Goal: Information Seeking & Learning: Learn about a topic

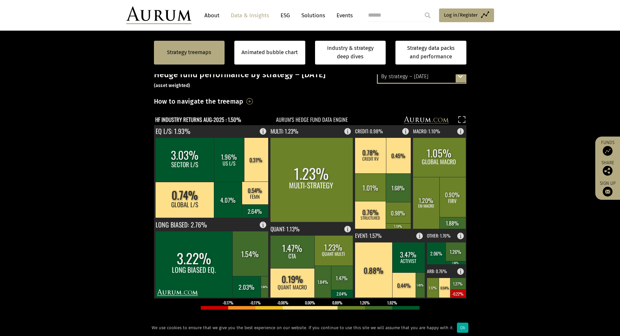
scroll to position [146, 0]
click at [405, 130] on rect at bounding box center [408, 129] width 8 height 9
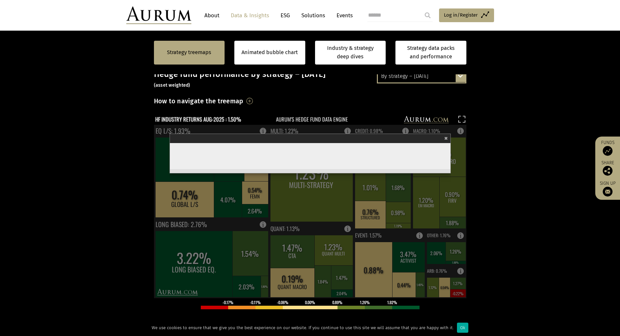
click at [506, 159] on section "Strategy treemaps Animated bubble chart Industry & strategy deep dives Strategy…" at bounding box center [310, 229] width 620 height 407
click at [448, 140] on span "×" at bounding box center [447, 137] width 4 height 7
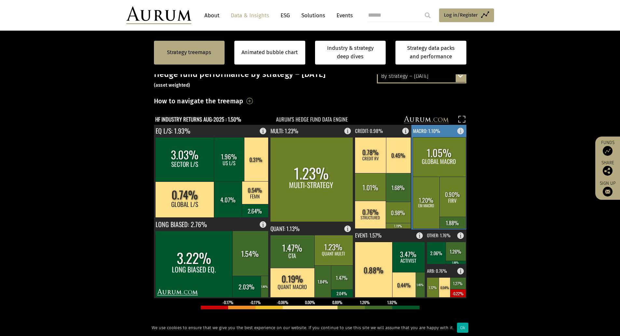
scroll to position [111, 0]
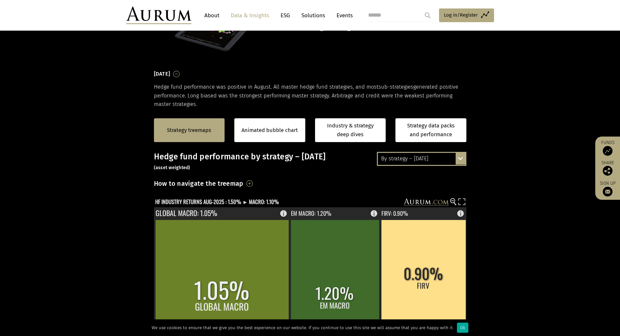
scroll to position [64, 0]
click at [458, 158] on div "By strategy – August 2025 By strategy – August 2025 By strategy – year to date …" at bounding box center [422, 158] width 90 height 14
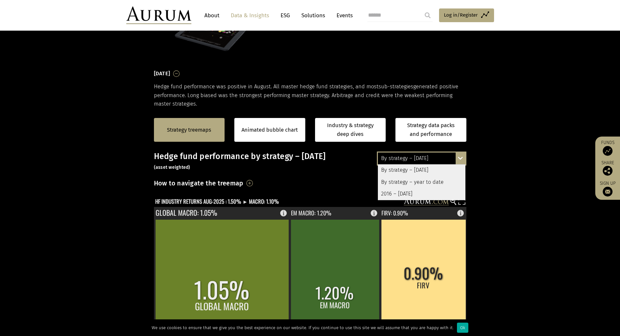
click at [449, 183] on div "By strategy – year to date" at bounding box center [422, 182] width 88 height 12
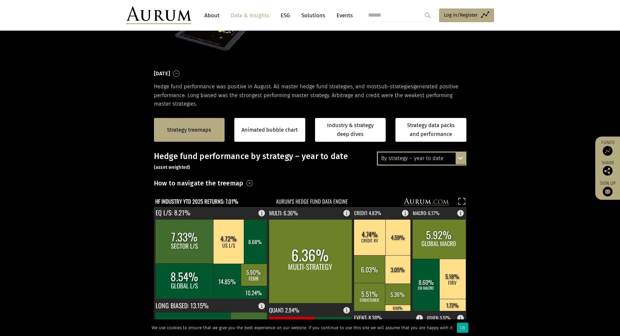
scroll to position [78, 0]
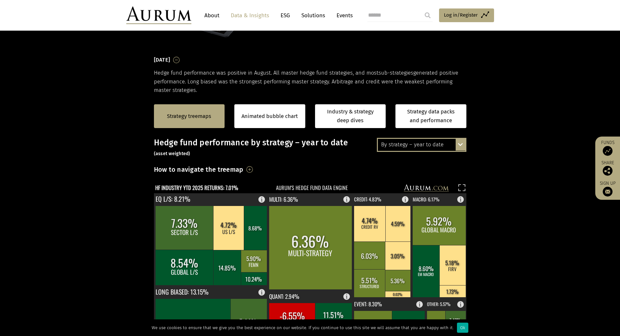
click at [460, 146] on div "By strategy – year to date By strategy – August 2025 By strategy – year to date…" at bounding box center [422, 145] width 90 height 14
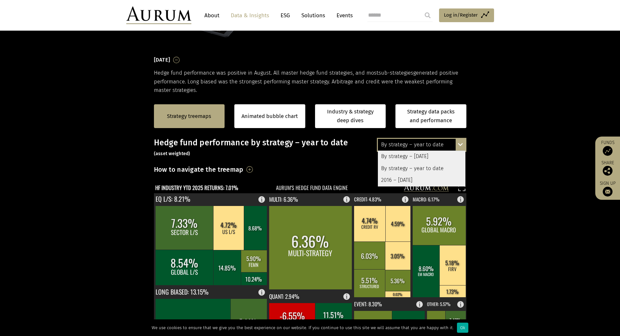
click at [422, 178] on div "2016 – [DATE]" at bounding box center [422, 180] width 88 height 12
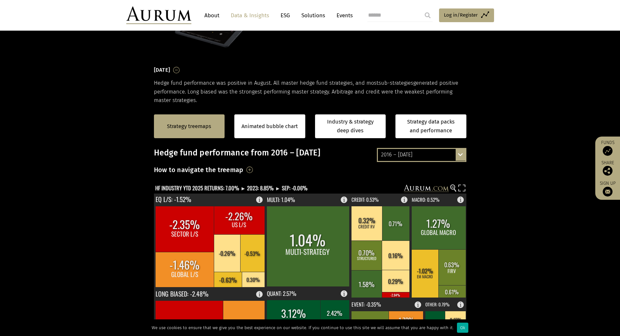
scroll to position [67, 0]
click at [425, 161] on div "2016 – August 2025" at bounding box center [422, 155] width 88 height 12
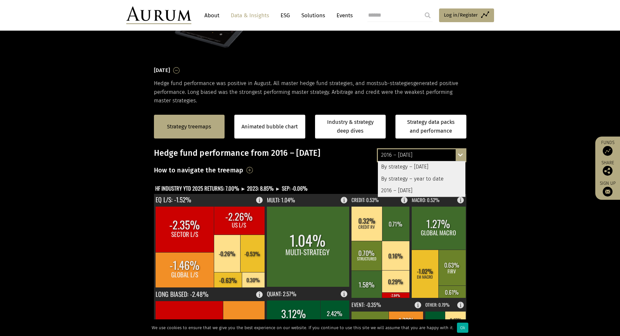
click at [429, 178] on div "By strategy – year to date" at bounding box center [422, 179] width 88 height 12
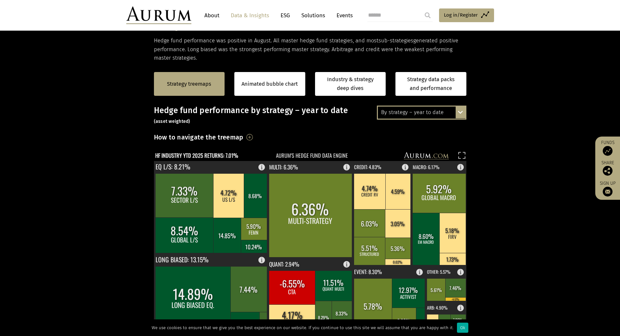
scroll to position [110, 0]
click at [244, 136] on h3 "How to navigate the treemap" at bounding box center [199, 136] width 90 height 11
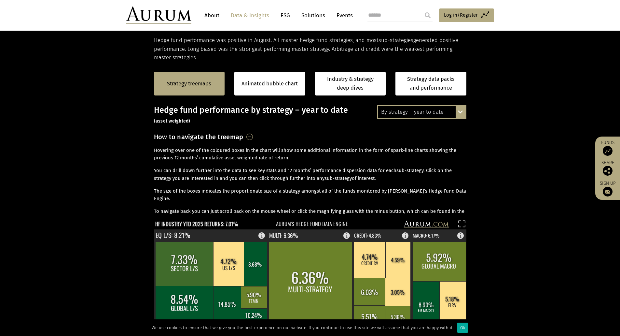
click at [244, 136] on h3 "How to navigate the treemap" at bounding box center [199, 136] width 90 height 11
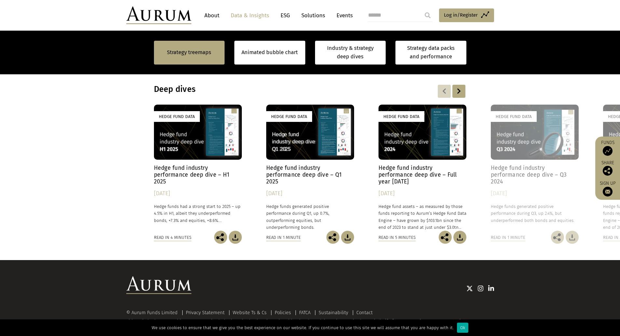
scroll to position [512, 0]
click at [213, 155] on div "Hedge Fund Data" at bounding box center [198, 131] width 88 height 55
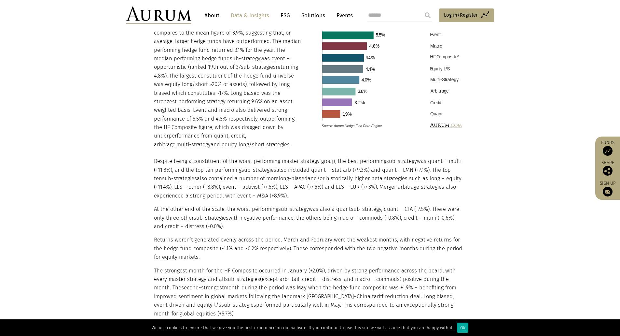
scroll to position [698, 0]
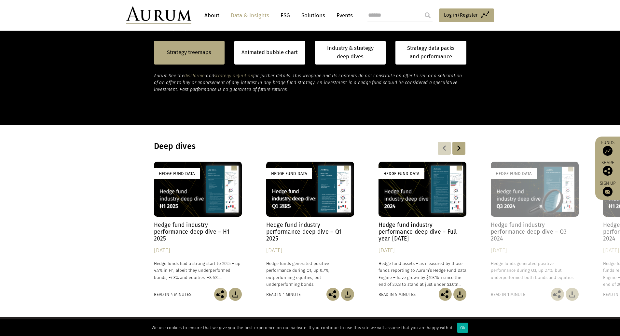
scroll to position [249, 0]
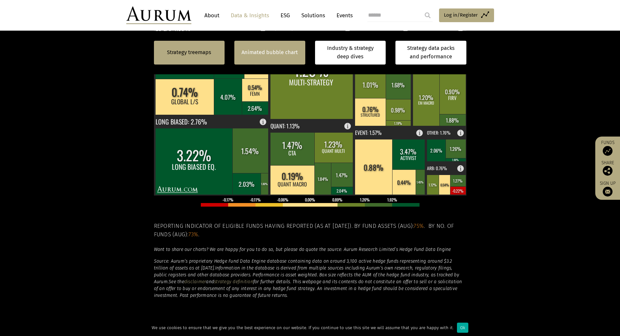
click at [283, 60] on div "Animated bubble chart" at bounding box center [269, 53] width 71 height 24
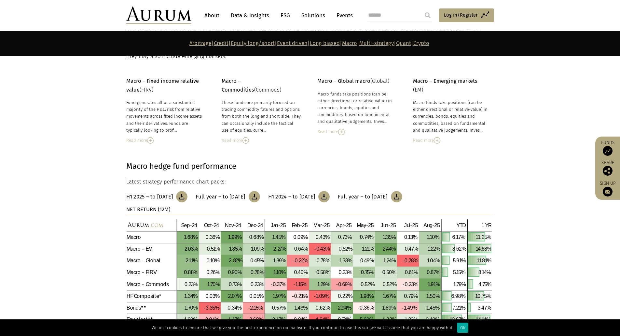
scroll to position [2201, 0]
click at [357, 44] on link "Macro" at bounding box center [349, 43] width 15 height 6
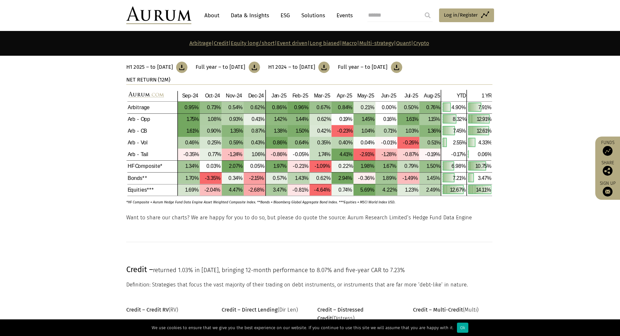
scroll to position [256, 0]
